Goal: Task Accomplishment & Management: Use online tool/utility

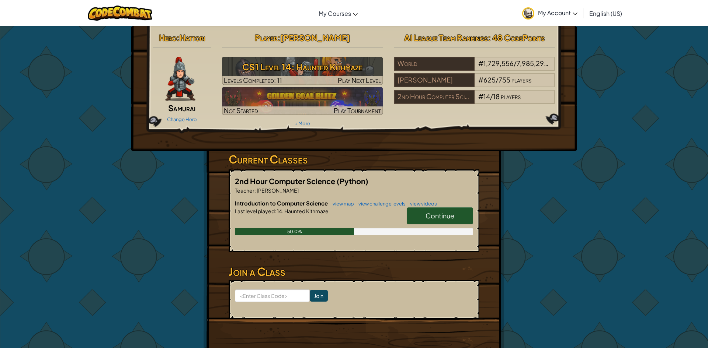
click at [421, 212] on link "Continue" at bounding box center [440, 215] width 66 height 17
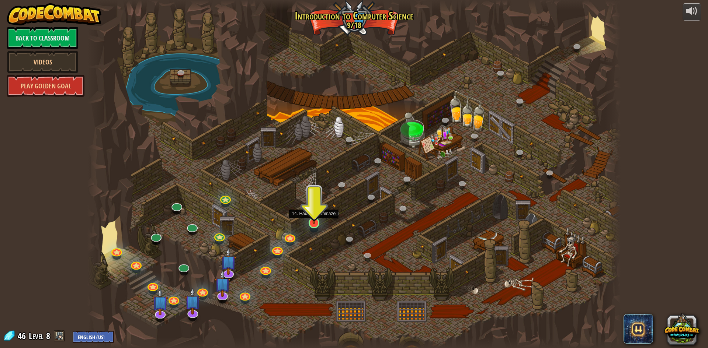
click at [314, 213] on img at bounding box center [314, 207] width 14 height 33
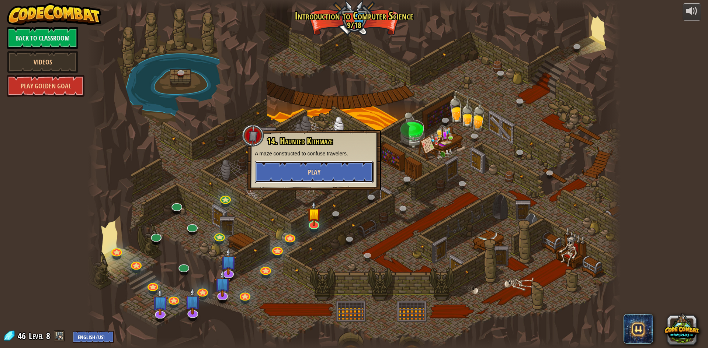
click at [314, 171] on span "Play" at bounding box center [314, 172] width 13 height 9
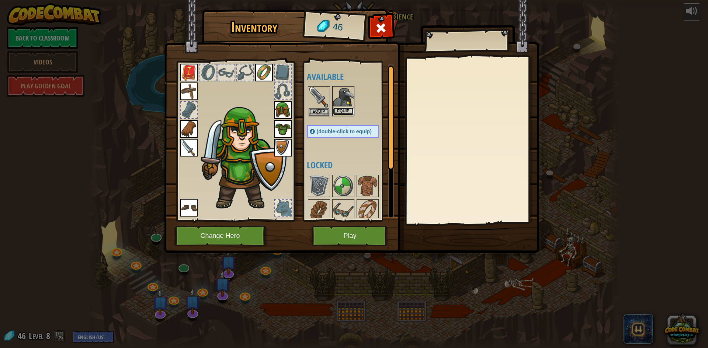
click at [342, 113] on button "Equip" at bounding box center [343, 112] width 21 height 8
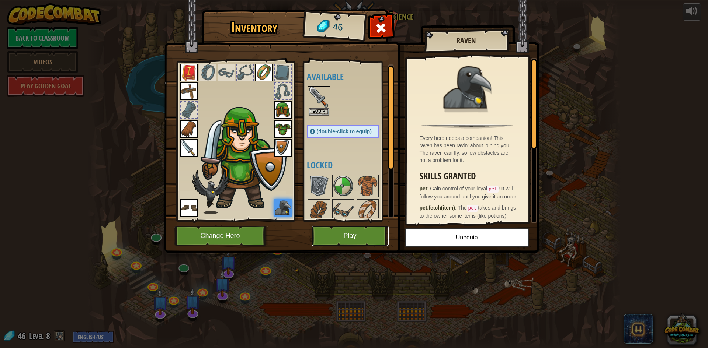
click at [368, 231] on button "Play" at bounding box center [349, 236] width 77 height 20
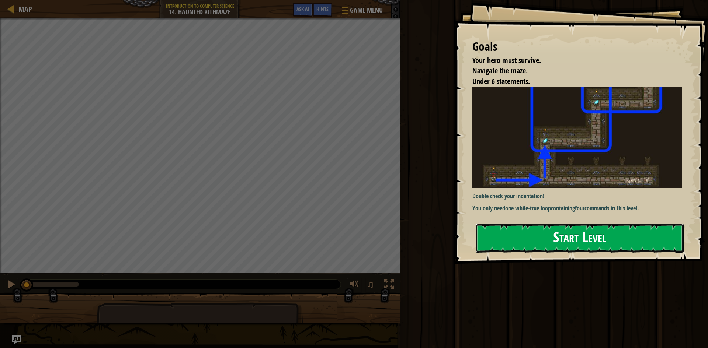
click at [555, 231] on button "Start Level" at bounding box center [579, 238] width 208 height 29
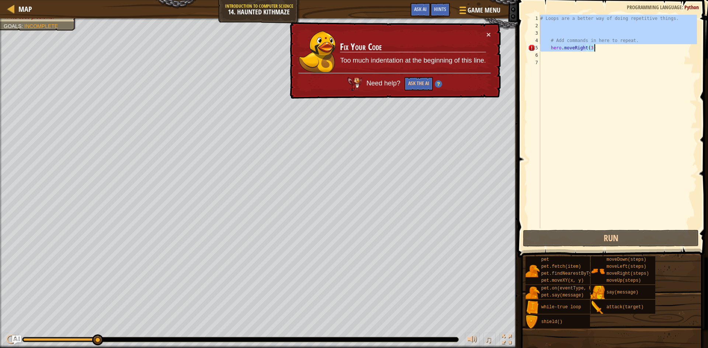
drag, startPoint x: 540, startPoint y: 18, endPoint x: 597, endPoint y: 47, distance: 64.3
click at [597, 47] on div "# Loops are a better way of doing repetitive things. # Add commands in here to …" at bounding box center [617, 129] width 158 height 228
type textarea "# Add commands in here to repeat. hero.moveRight(3)"
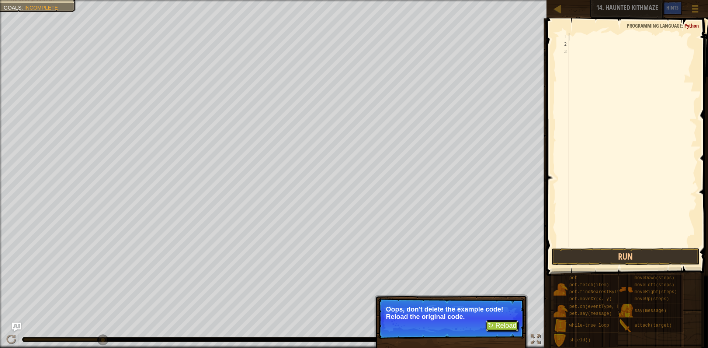
click at [491, 322] on button "↻ Reload" at bounding box center [501, 326] width 33 height 11
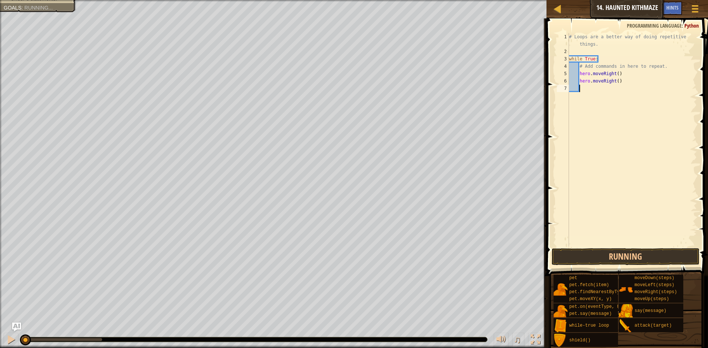
scroll to position [3, 0]
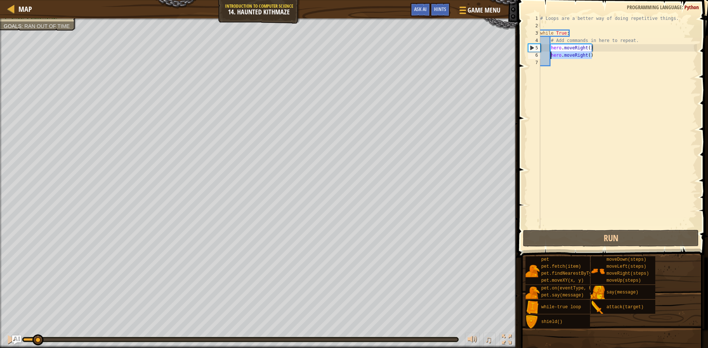
drag, startPoint x: 592, startPoint y: 56, endPoint x: 550, endPoint y: 59, distance: 42.1
click at [550, 59] on div "# Loops are a better way of doing repetitive things. while True : # Add command…" at bounding box center [617, 129] width 158 height 228
click at [597, 57] on div "# Loops are a better way of doing repetitive things. while True : # Add command…" at bounding box center [617, 122] width 158 height 214
drag, startPoint x: 593, startPoint y: 57, endPoint x: 573, endPoint y: 56, distance: 19.2
click at [573, 56] on div "# Loops are a better way of doing repetitive things. while True : # Add command…" at bounding box center [617, 129] width 158 height 228
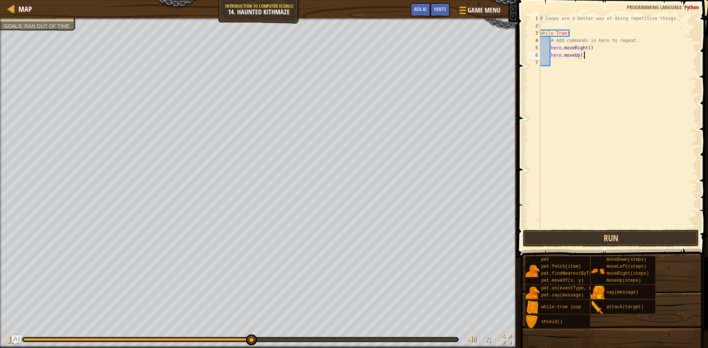
scroll to position [3, 6]
drag, startPoint x: 589, startPoint y: 49, endPoint x: 588, endPoint y: 54, distance: 5.0
click at [589, 50] on div "# Loops are a better way of doing repetitive things. while True : # Add command…" at bounding box center [617, 129] width 158 height 228
click at [582, 57] on div "# Loops are a better way of doing repetitive things. while True : # Add command…" at bounding box center [617, 129] width 158 height 228
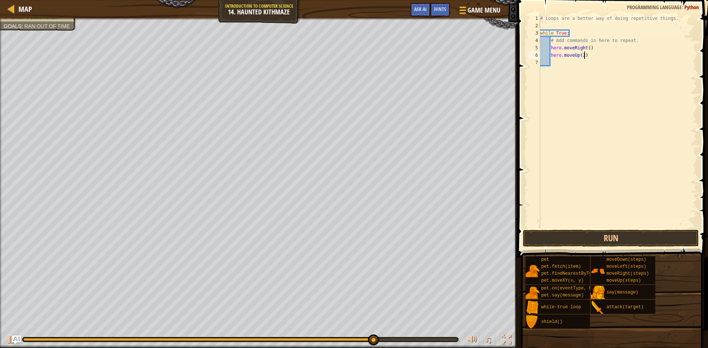
click at [589, 49] on div "# Loops are a better way of doing repetitive things. while True : # Add command…" at bounding box center [617, 129] width 158 height 228
type textarea "hero.moveRight(2)"
click at [674, 237] on button "Run" at bounding box center [611, 238] width 176 height 17
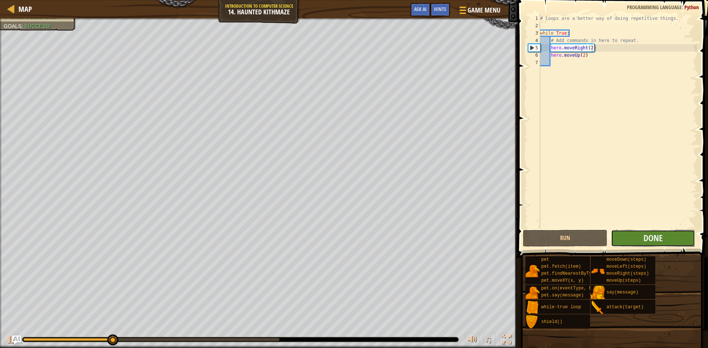
click at [667, 242] on button "Done" at bounding box center [653, 238] width 84 height 17
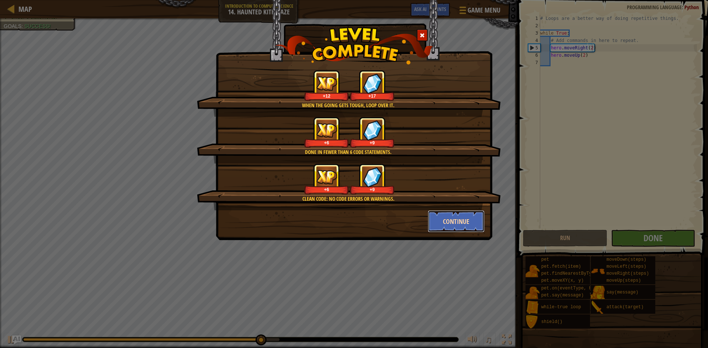
click at [453, 222] on button "Continue" at bounding box center [456, 221] width 57 height 22
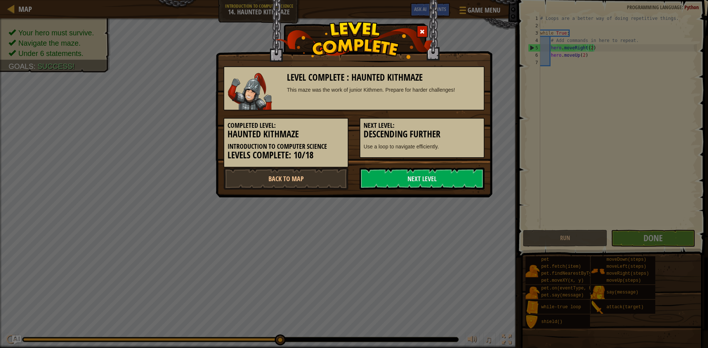
drag, startPoint x: 456, startPoint y: 207, endPoint x: 461, endPoint y: 221, distance: 15.3
click at [456, 207] on div "Level Complete : Haunted Kithmaze This maze was the work of junior Kithmen. Pre…" at bounding box center [354, 174] width 708 height 348
click at [447, 179] on link "Next Level" at bounding box center [421, 179] width 125 height 22
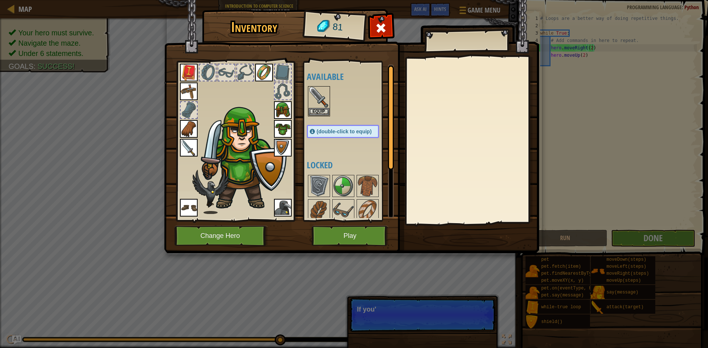
click at [218, 223] on img at bounding box center [351, 120] width 375 height 268
click at [226, 234] on button "Change Hero" at bounding box center [221, 236] width 94 height 20
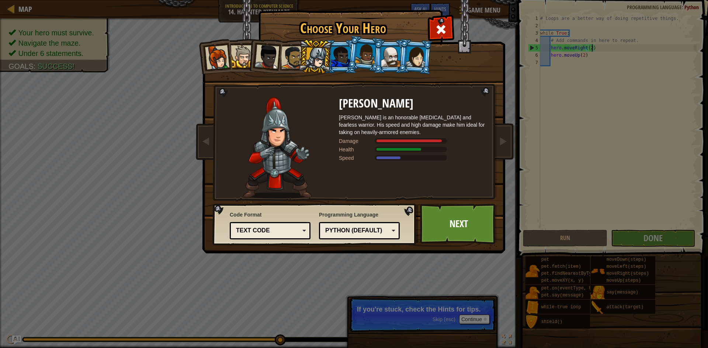
click at [383, 57] on div at bounding box center [390, 57] width 19 height 20
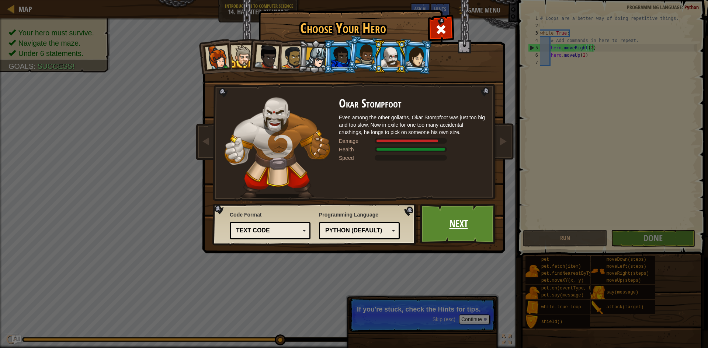
click at [445, 222] on link "Next" at bounding box center [458, 224] width 77 height 41
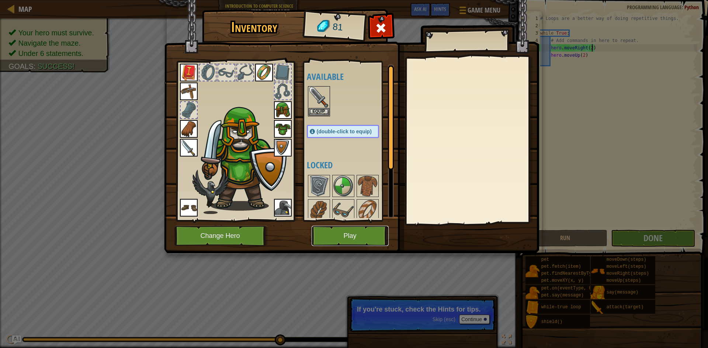
click at [358, 240] on button "Play" at bounding box center [349, 236] width 77 height 20
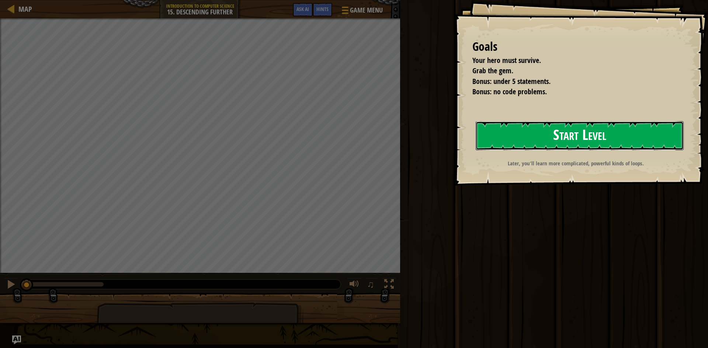
click at [540, 134] on button "Start Level" at bounding box center [579, 135] width 208 height 29
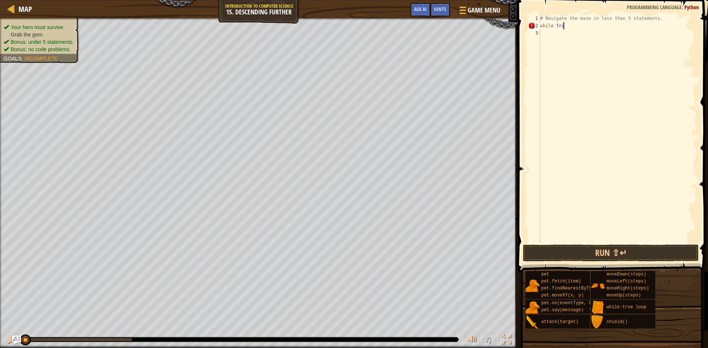
scroll to position [3, 3]
type textarea "while True:"
click at [544, 32] on div "# Navigate the maze in less than 5 statements. while True :" at bounding box center [617, 136] width 158 height 243
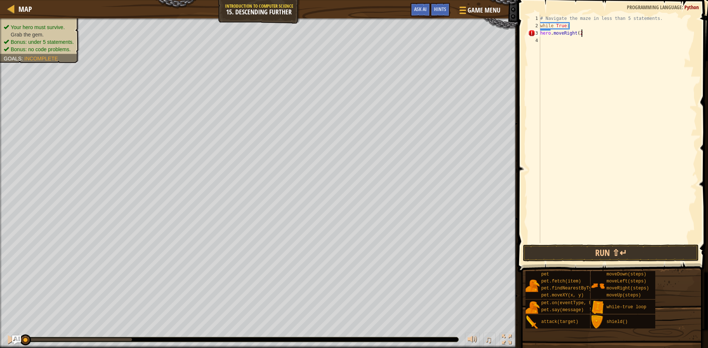
type textarea "hero.moveRight(2)"
click at [549, 42] on div "# Navigate the maze in less than 5 statements. while True : hero . moveRight ( …" at bounding box center [617, 136] width 158 height 243
click at [555, 259] on button "Run ⇧↵" at bounding box center [611, 253] width 176 height 17
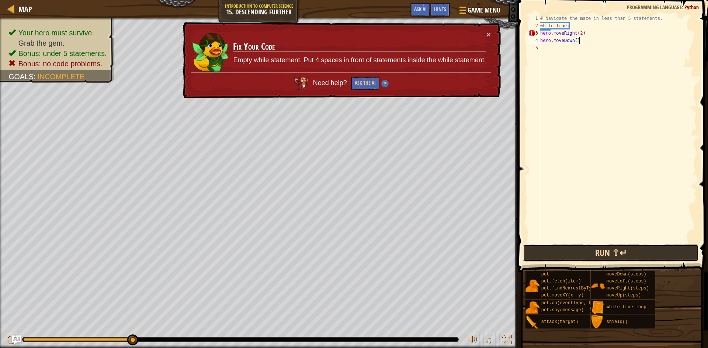
click at [620, 255] on button "Run ⇧↵" at bounding box center [611, 253] width 176 height 17
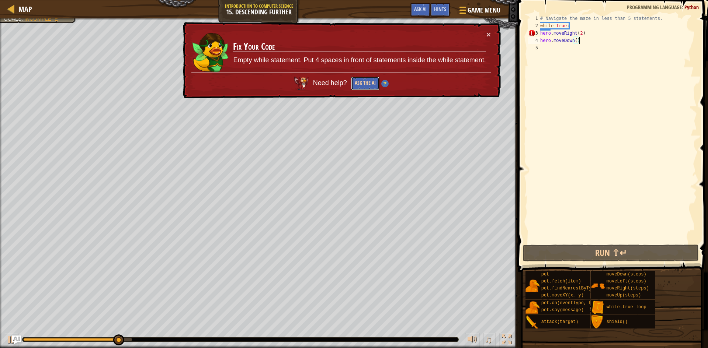
click at [371, 82] on button "Ask the AI" at bounding box center [365, 84] width 28 height 14
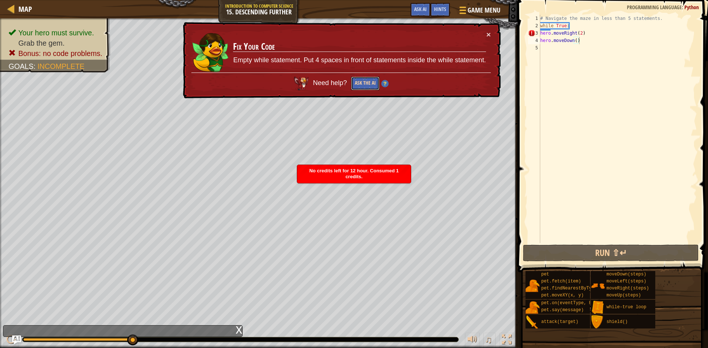
click at [368, 90] on button "Ask the AI" at bounding box center [365, 84] width 28 height 14
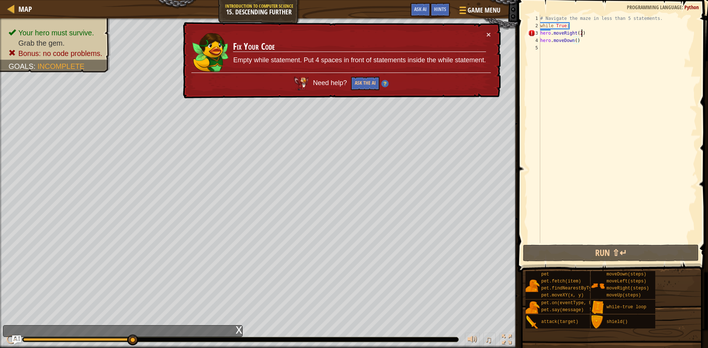
click at [581, 33] on div "# Navigate the maze in less than 5 statements. while True : hero . moveRight ( …" at bounding box center [617, 136] width 158 height 243
type textarea "hero.moveRight()"
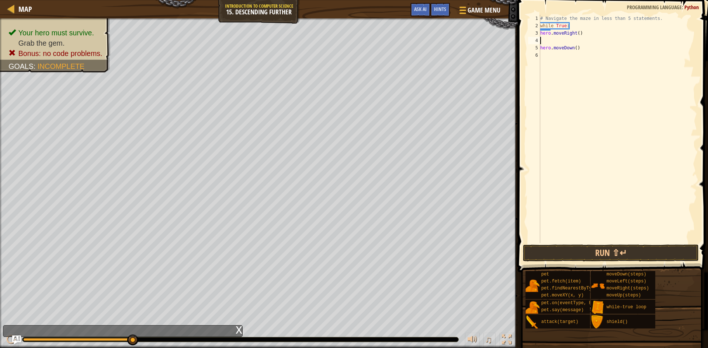
scroll to position [3, 0]
click at [618, 256] on button "Run ⇧↵" at bounding box center [611, 253] width 176 height 17
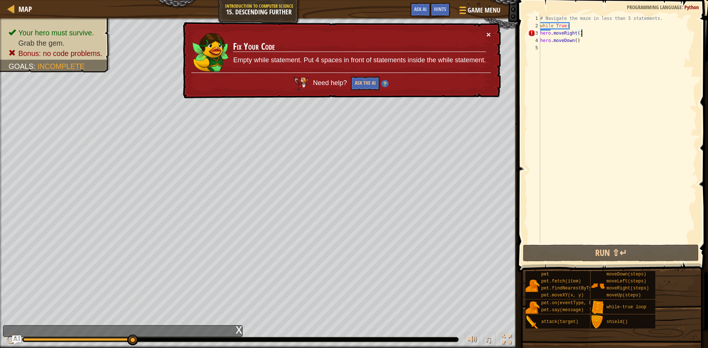
click at [489, 34] on button "×" at bounding box center [488, 35] width 4 height 8
click at [486, 33] on button "×" at bounding box center [488, 35] width 4 height 8
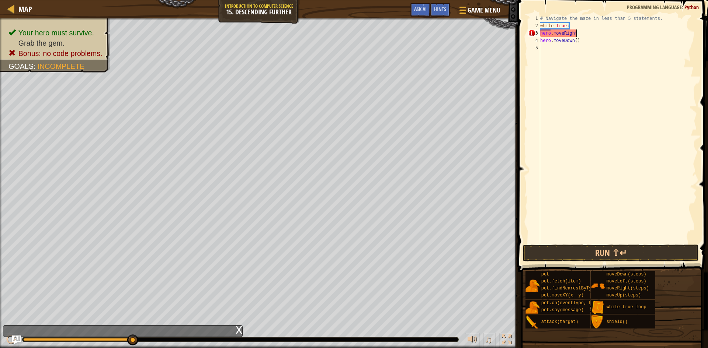
scroll to position [3, 5]
click at [628, 251] on button "Run ⇧↵" at bounding box center [611, 253] width 176 height 17
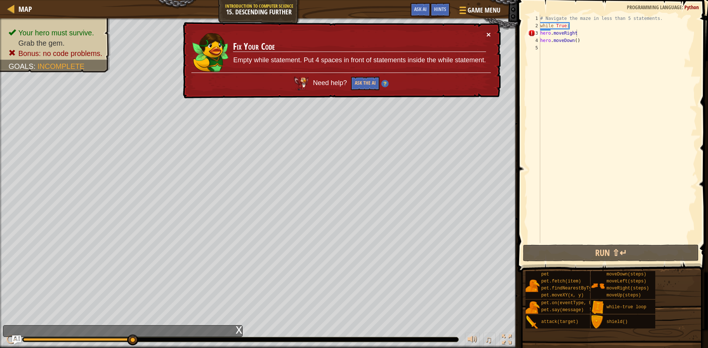
click at [488, 34] on button "×" at bounding box center [488, 35] width 4 height 8
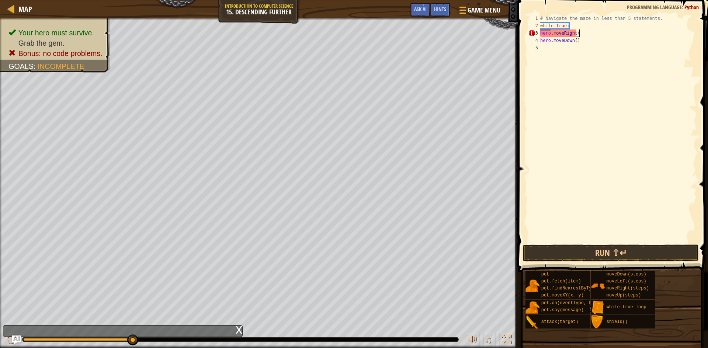
scroll to position [3, 6]
click at [541, 32] on div "# Navigate the maze in less than 5 statements. while True : hero . moveRight ( …" at bounding box center [617, 136] width 158 height 243
click at [585, 254] on button "Run ⇧↵" at bounding box center [611, 253] width 176 height 17
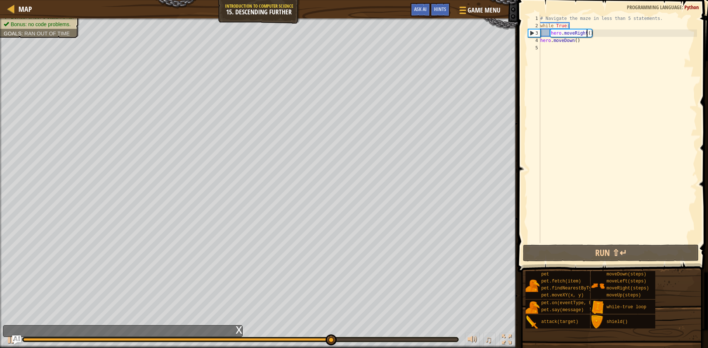
click at [587, 32] on div "# Navigate the maze in less than 5 statements. while True : hero . moveRight ( …" at bounding box center [617, 136] width 158 height 243
click at [588, 34] on div "# Navigate the maze in less than 5 statements. while True : hero . moveRight ( …" at bounding box center [617, 136] width 158 height 243
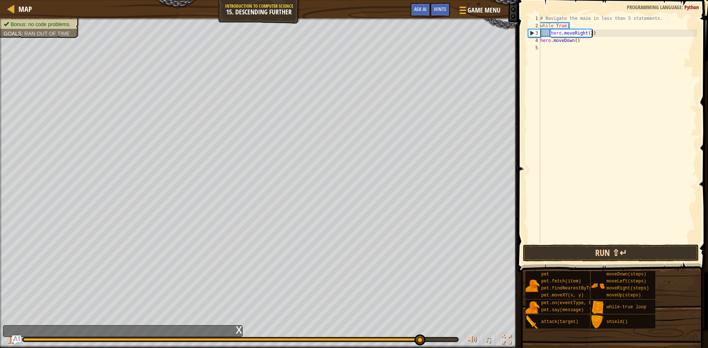
type textarea "hero.moveRight(2)"
click at [685, 248] on button "Run ⇧↵" at bounding box center [611, 253] width 176 height 17
